Goal: Find specific page/section: Find specific page/section

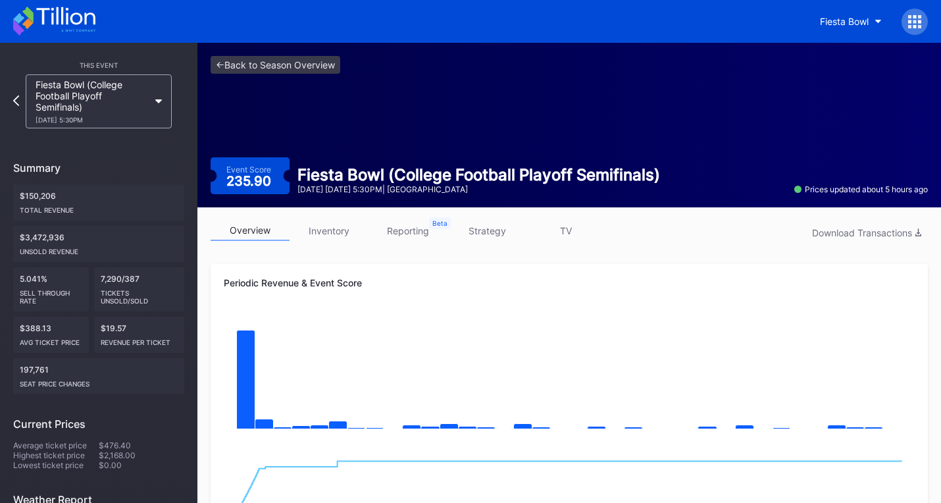
click at [77, 48] on div "This Event Fiesta Bowl (College Football Playoff Semifinals) 1/8 Thursday 5:30P…" at bounding box center [98, 389] width 197 height 693
click at [72, 20] on icon at bounding box center [54, 21] width 82 height 29
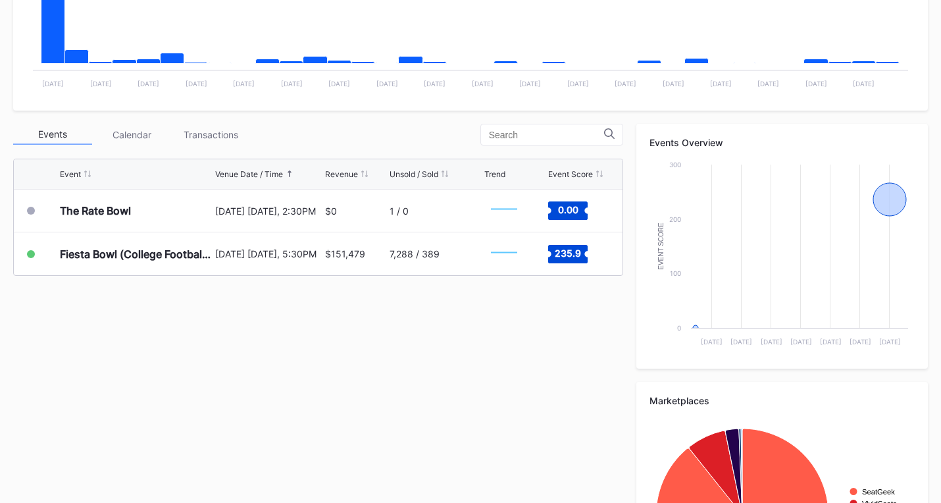
scroll to position [395, 0]
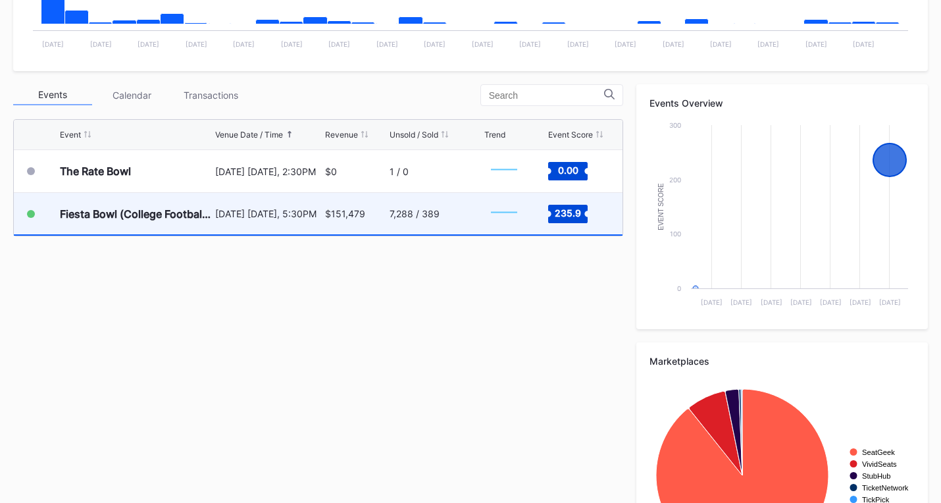
click at [386, 222] on div "Fiesta Bowl (College Football Playoff Semifinals) [DATE] [DATE], 5:30PM $151,47…" at bounding box center [318, 214] width 609 height 43
